Goal: Task Accomplishment & Management: Manage account settings

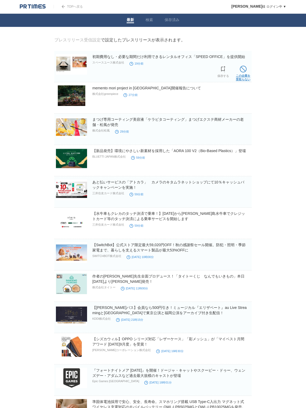
click at [243, 71] on span at bounding box center [242, 69] width 7 height 7
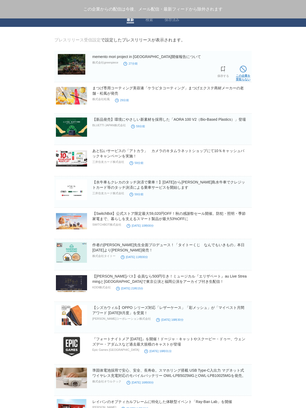
click at [243, 71] on span at bounding box center [242, 69] width 7 height 7
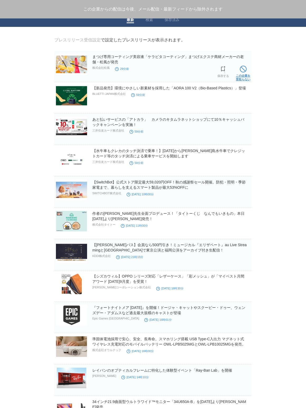
click at [243, 72] on span at bounding box center [242, 69] width 7 height 7
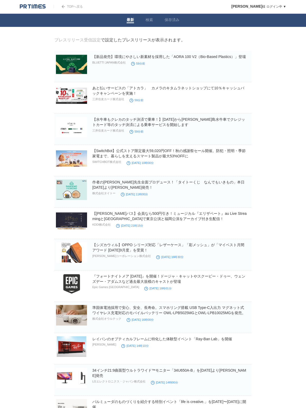
drag, startPoint x: 243, startPoint y: 72, endPoint x: 4, endPoint y: 97, distance: 240.2
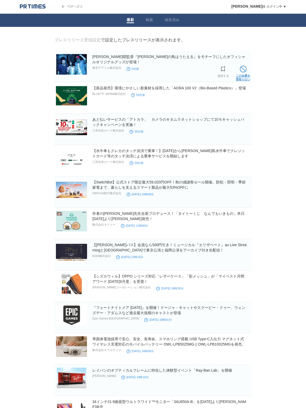
click at [243, 71] on span at bounding box center [242, 69] width 7 height 7
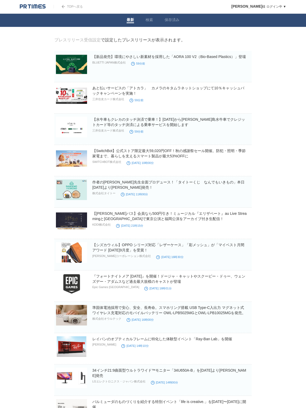
drag, startPoint x: 251, startPoint y: 72, endPoint x: 261, endPoint y: 74, distance: 10.2
click at [258, 75] on main "プレスリリース受信設定 で設定したプレスリリースが表示されます。 【新品発売】環境にやさしい新素材を採用した「AORA 100 V2（Bio-Based Pl…" at bounding box center [152, 354] width 213 height 635
click at [268, 73] on body "TOPへ戻る 山口智行 様 ログイン中 ▼ プレスリリース受信設定 フォロー 除外リスト アカウント設定 閲覧履歴 退会手続き PR TIMESサイトへ戻る …" at bounding box center [153, 336] width 306 height 673
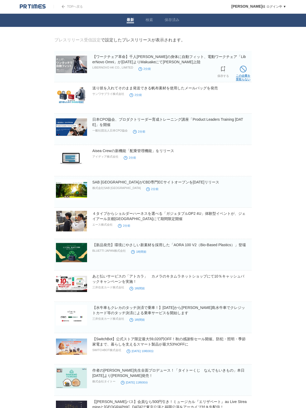
click at [241, 67] on span at bounding box center [242, 69] width 7 height 7
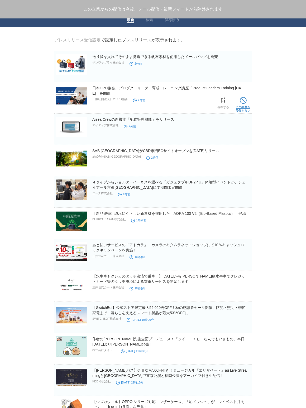
click at [244, 104] on span at bounding box center [242, 100] width 7 height 7
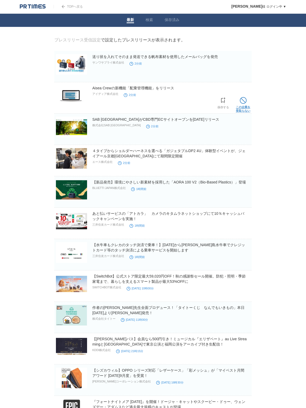
click at [244, 104] on span at bounding box center [242, 100] width 7 height 7
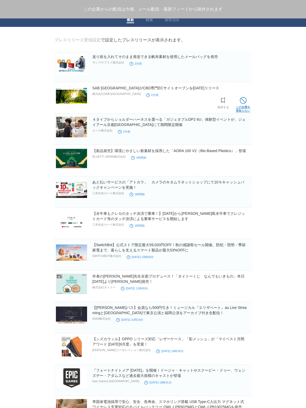
click at [245, 102] on span at bounding box center [242, 100] width 7 height 7
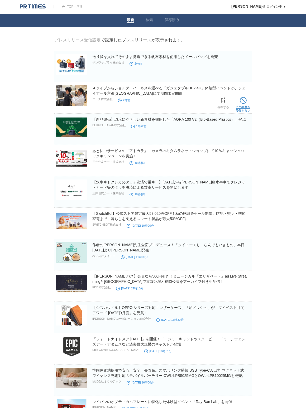
click at [243, 105] on link "この企業を 受取らない" at bounding box center [242, 104] width 14 height 17
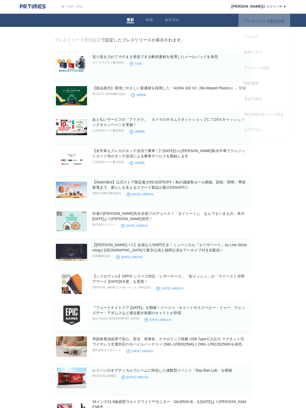
click at [249, 5] on span "[PERSON_NAME]" at bounding box center [246, 6] width 31 height 4
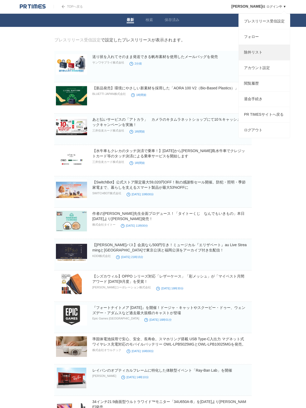
click at [249, 54] on link "除外リスト" at bounding box center [263, 52] width 51 height 15
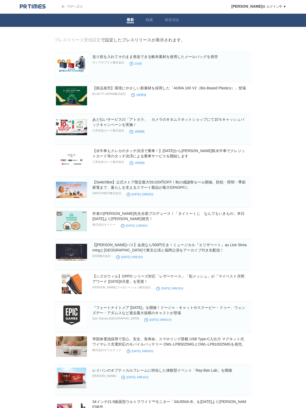
click at [300, 40] on body "TOPへ戻る 山口智行 様 ログイン中 ▼ プレスリリース受信設定 フォロー 除外リスト アカウント設定 閲覧履歴 退会手続き PR TIMESサイトへ戻る …" at bounding box center [153, 273] width 306 height 547
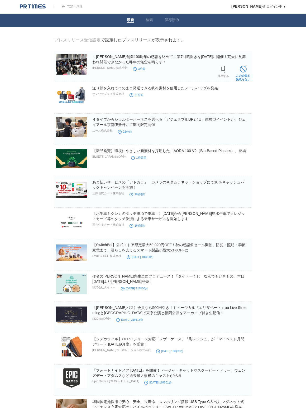
click at [244, 72] on span at bounding box center [242, 69] width 7 height 7
